Goal: Task Accomplishment & Management: Use online tool/utility

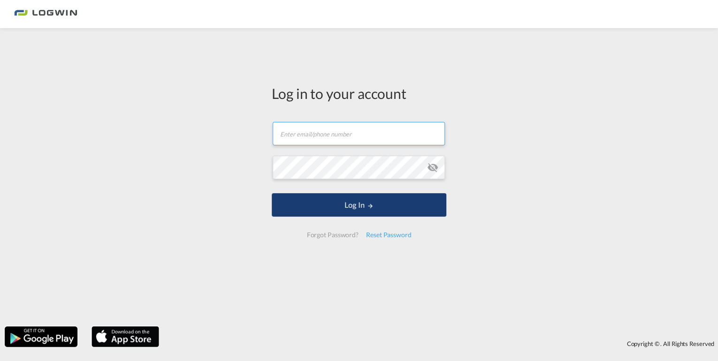
type input "[EMAIL_ADDRESS][DOMAIN_NAME]"
click at [329, 207] on button "Log In" at bounding box center [359, 204] width 175 height 23
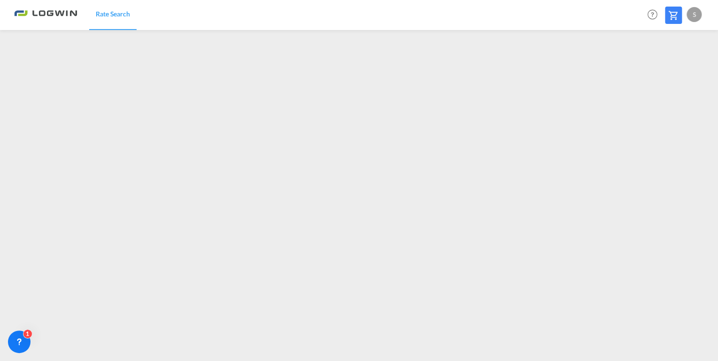
click at [117, 12] on span "Rate Search" at bounding box center [113, 14] width 34 height 8
click at [118, 16] on span "Rate Search" at bounding box center [113, 14] width 34 height 8
